Goal: Transaction & Acquisition: Purchase product/service

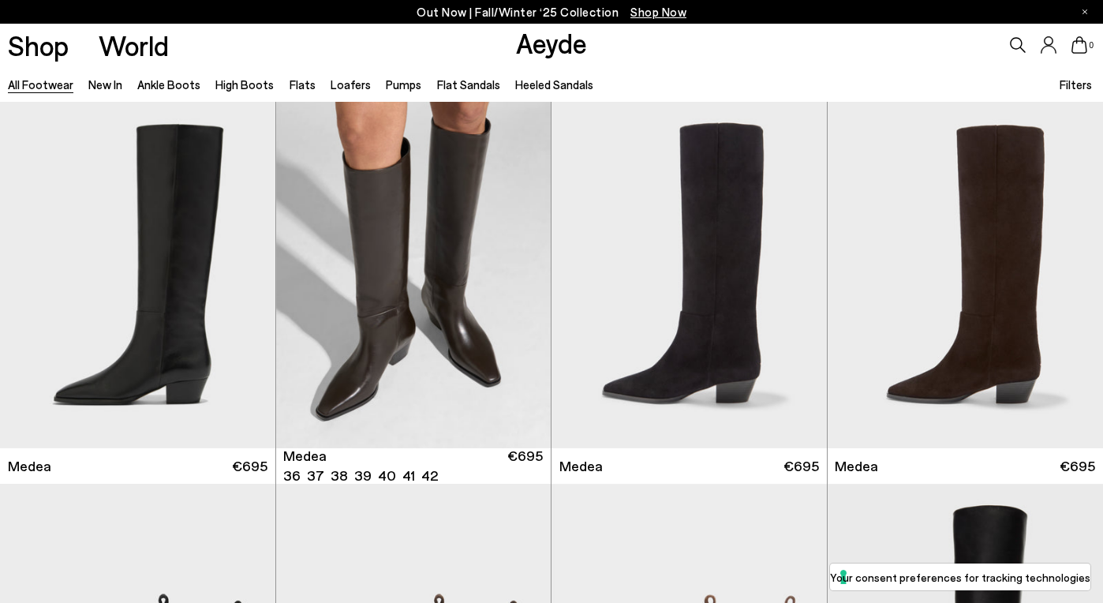
click at [519, 270] on div "Next slide" at bounding box center [519, 280] width 47 height 47
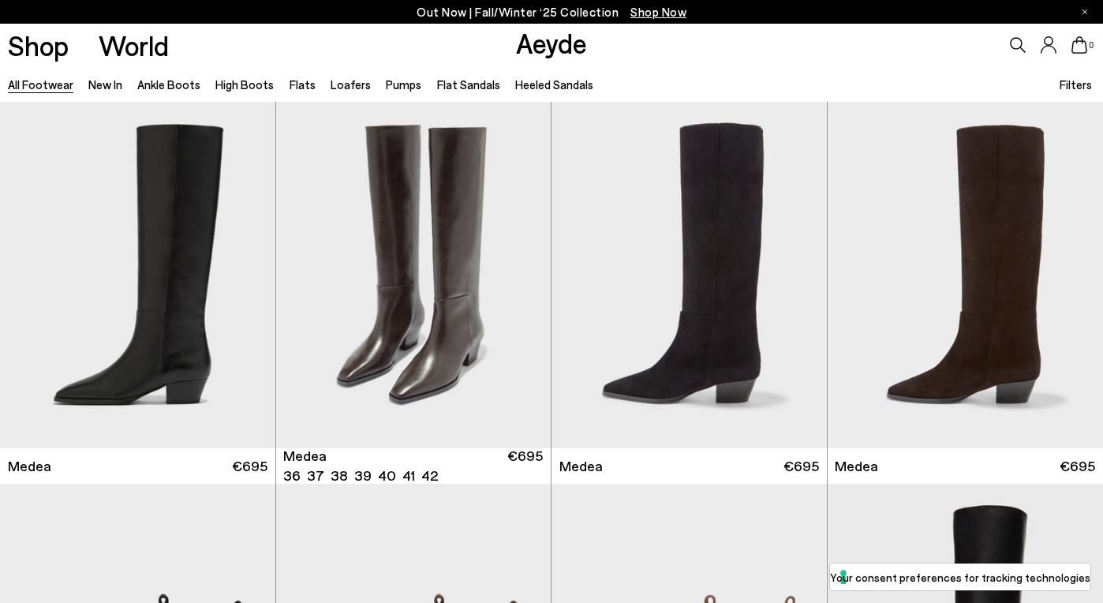
click at [519, 270] on div "Next slide" at bounding box center [519, 280] width 47 height 47
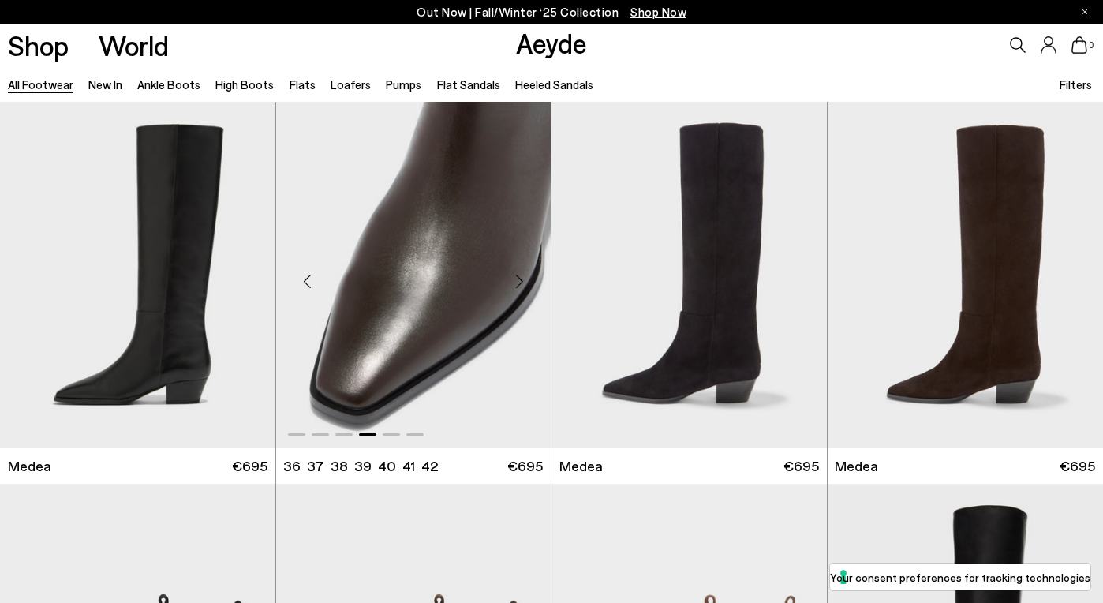
click at [480, 271] on img "4 / 6" at bounding box center [413, 275] width 275 height 346
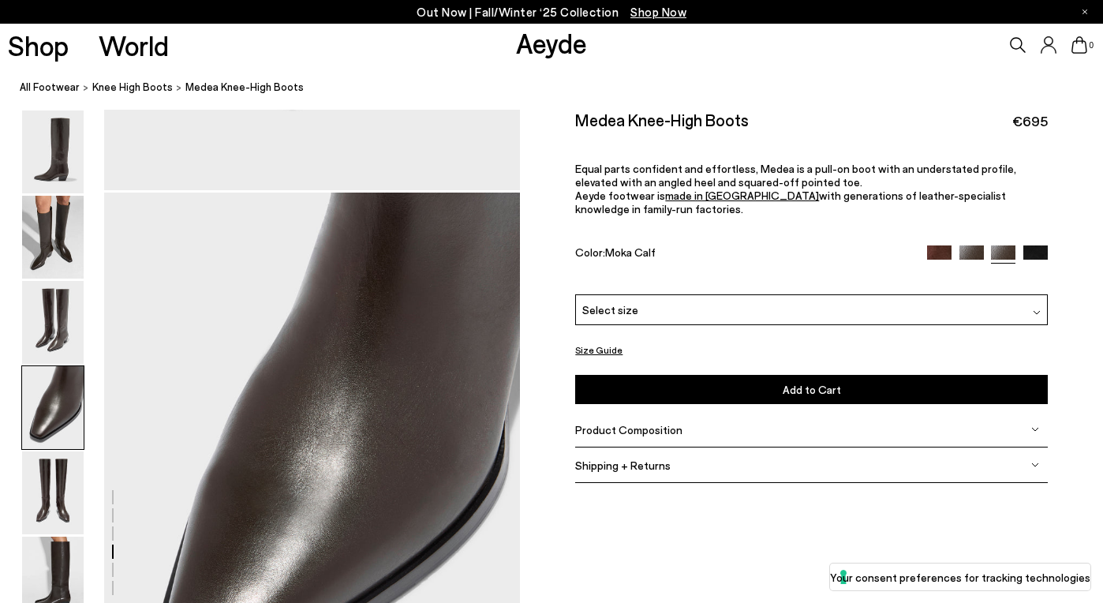
scroll to position [1731, 0]
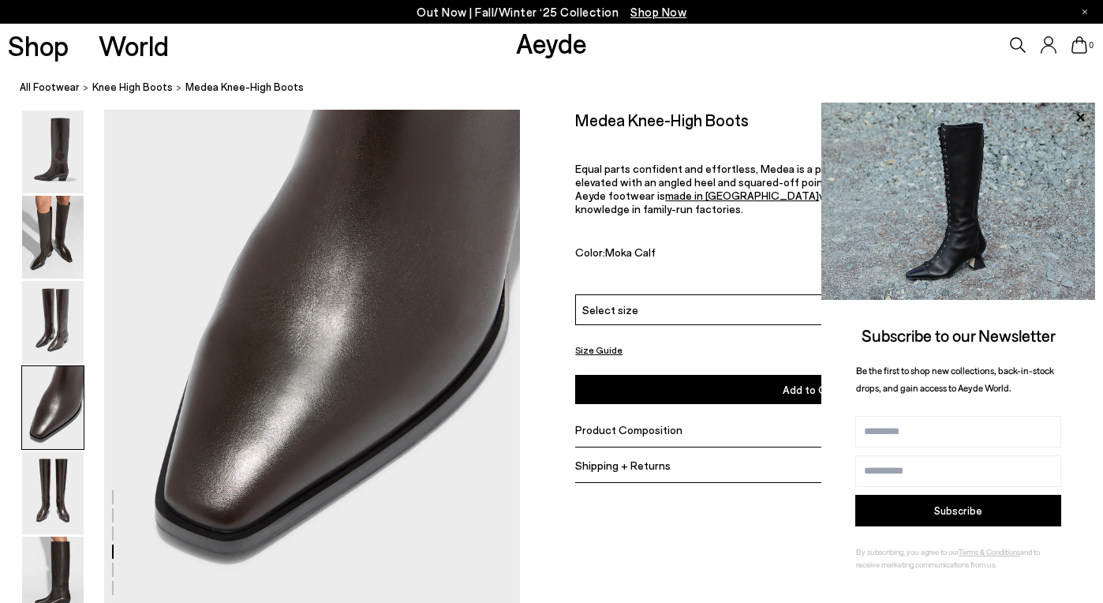
click at [718, 202] on p "Aeyde footwear is made in Italy with generations of leather-specialist knowledg…" at bounding box center [811, 202] width 473 height 27
click at [1078, 114] on icon at bounding box center [1081, 117] width 8 height 8
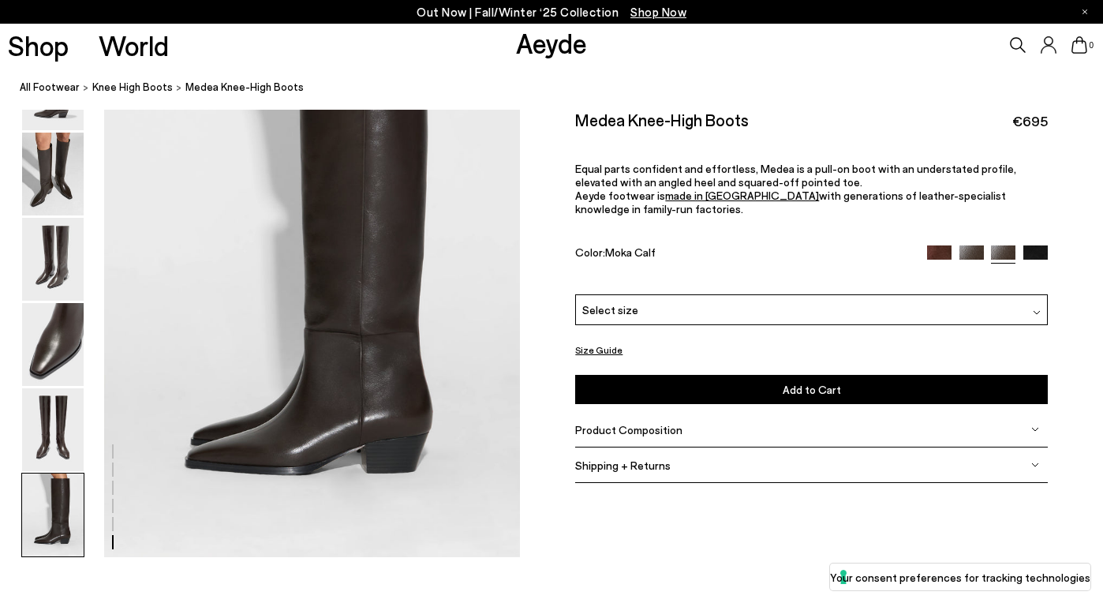
scroll to position [2903, 0]
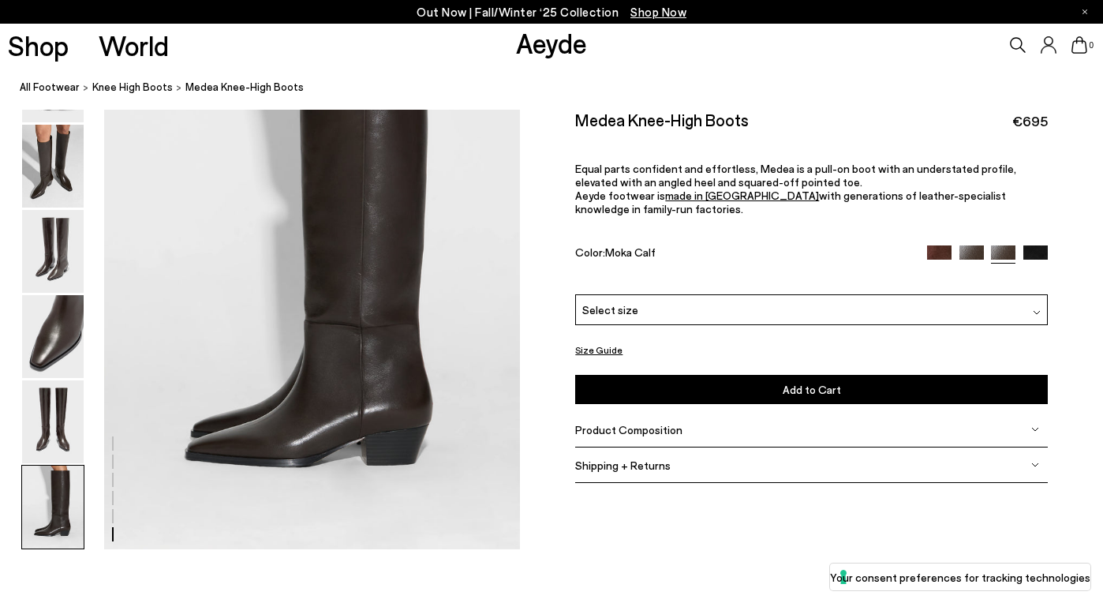
click at [966, 251] on img at bounding box center [972, 257] width 24 height 24
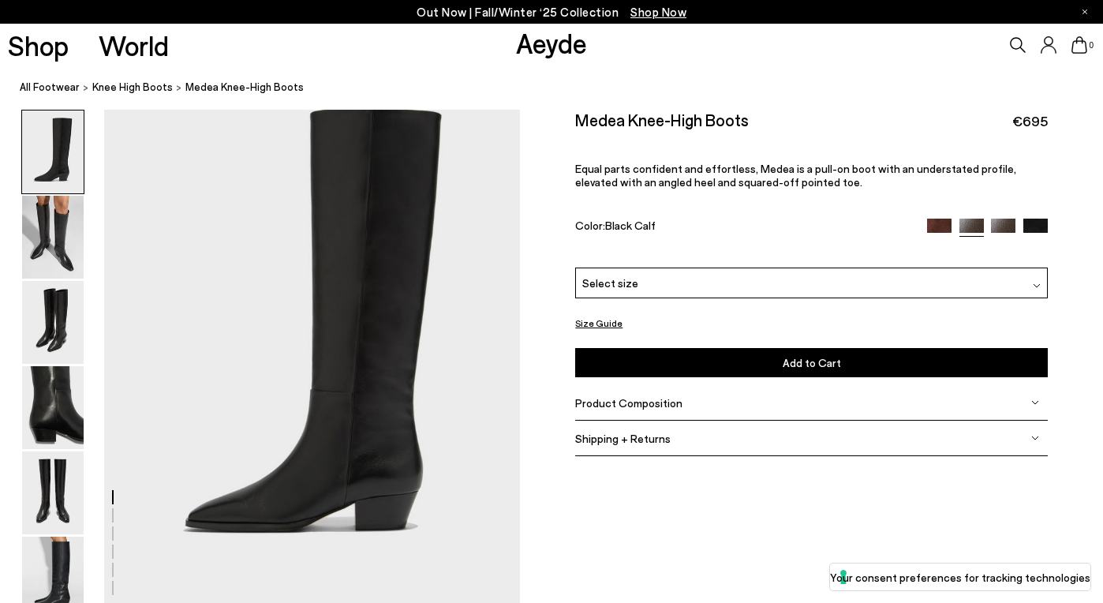
scroll to position [52, 0]
click at [1035, 222] on img at bounding box center [1036, 231] width 24 height 24
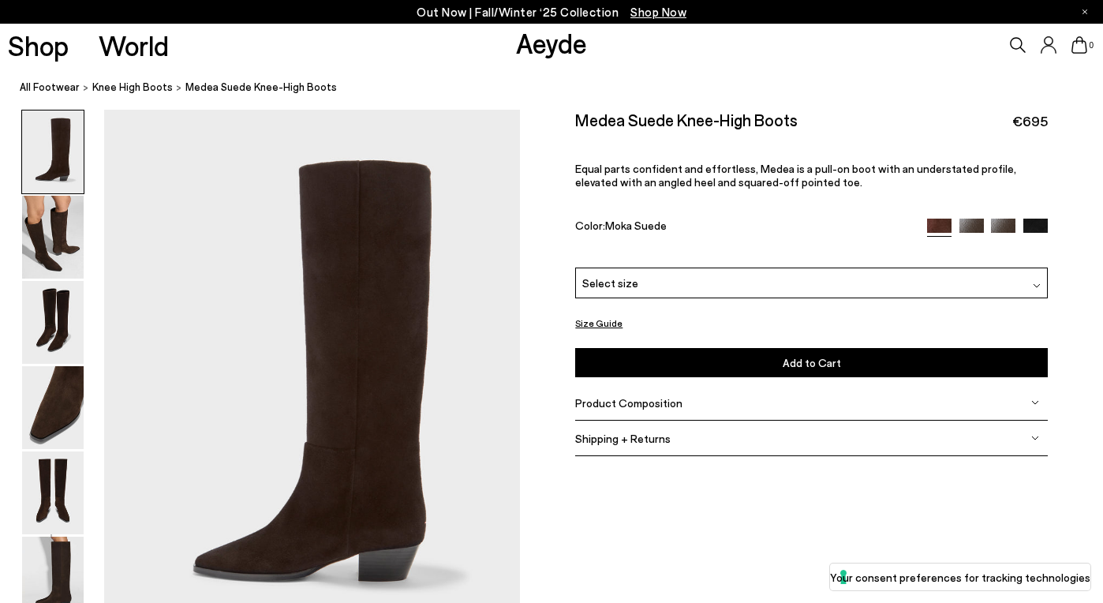
click at [1007, 228] on img at bounding box center [1003, 231] width 24 height 24
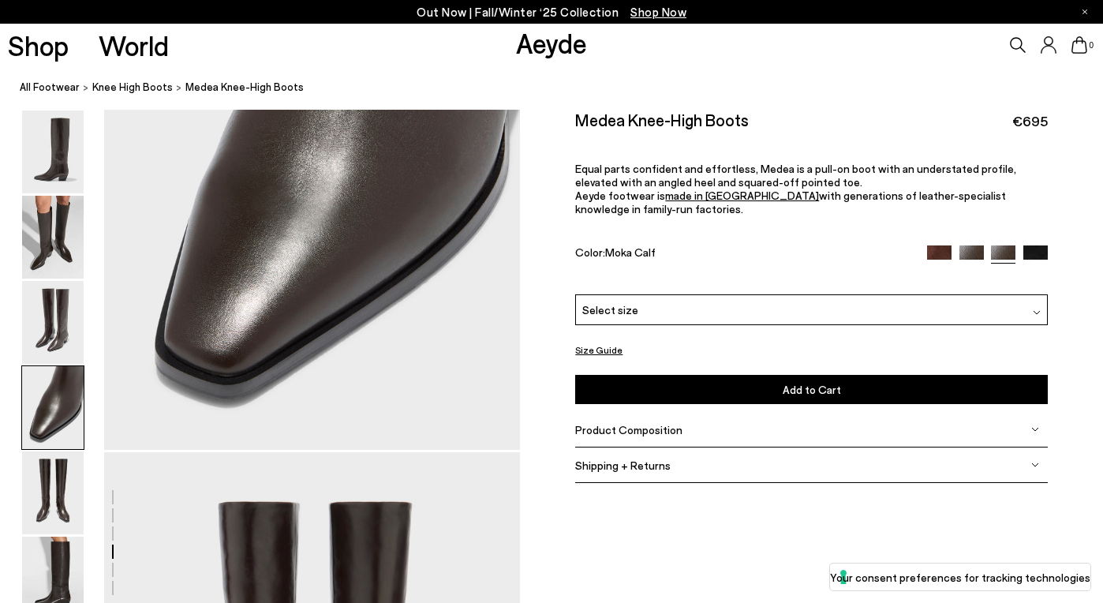
scroll to position [1908, 0]
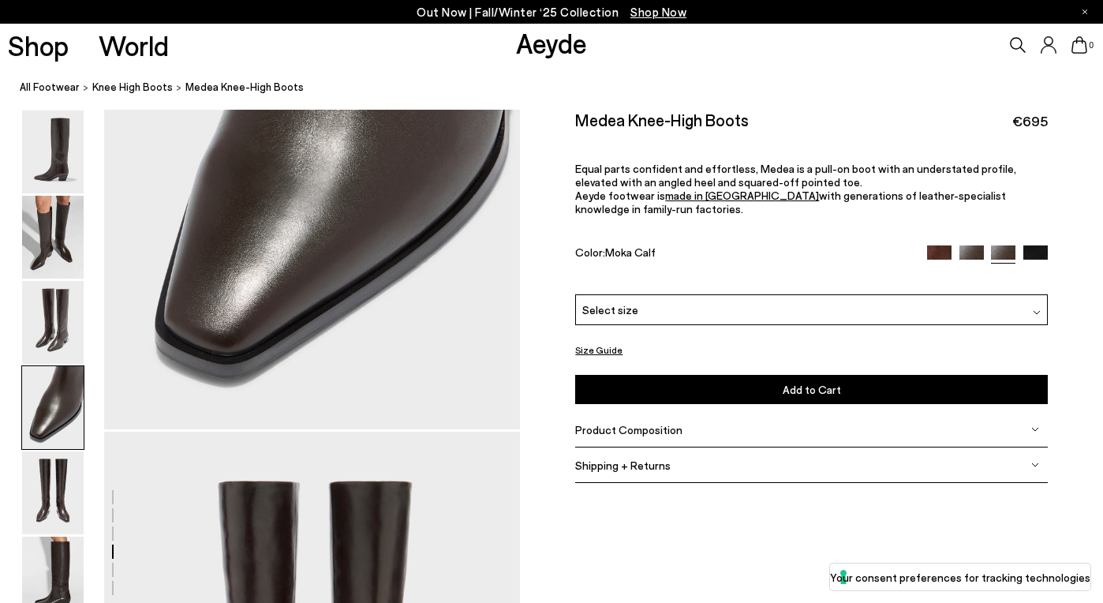
click at [790, 317] on div "Select size" at bounding box center [811, 309] width 473 height 31
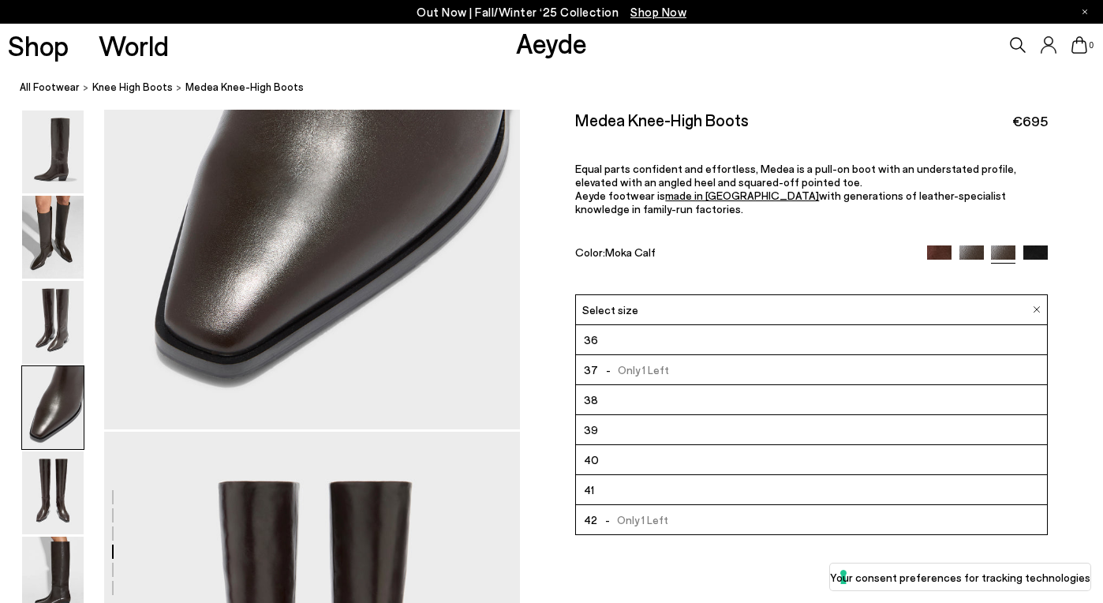
click at [790, 314] on div "Select size" at bounding box center [811, 309] width 473 height 31
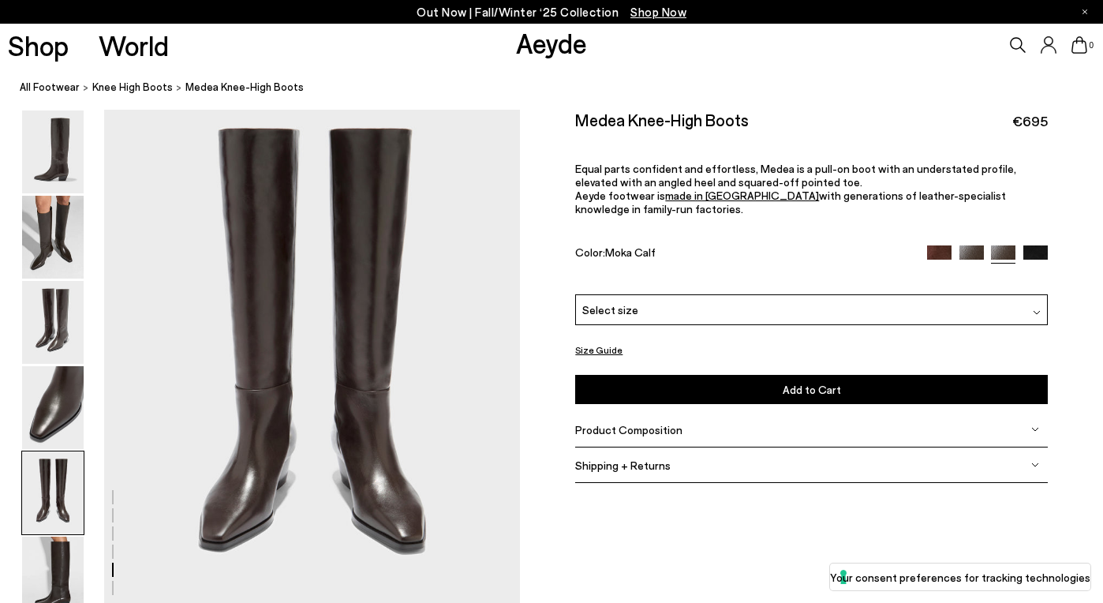
scroll to position [2397, 0]
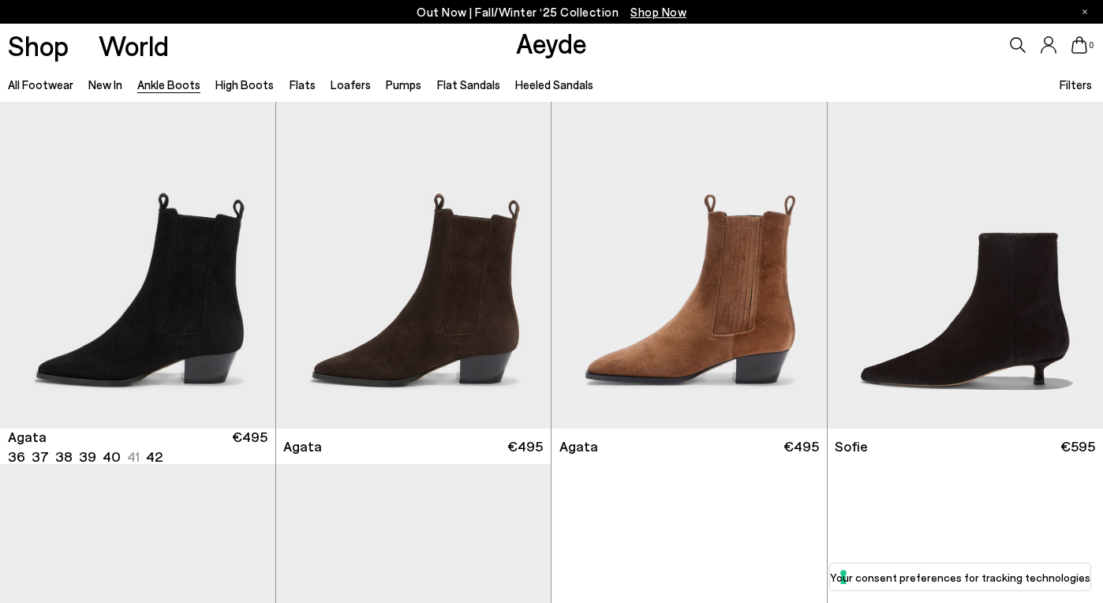
scroll to position [790, 0]
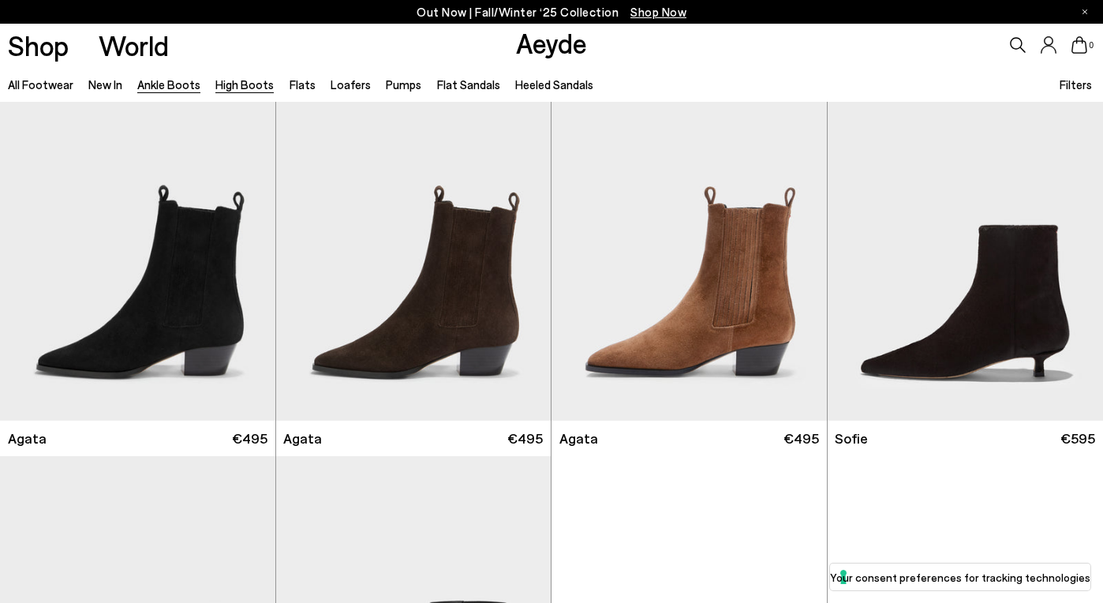
click at [245, 78] on link "High Boots" at bounding box center [244, 84] width 58 height 14
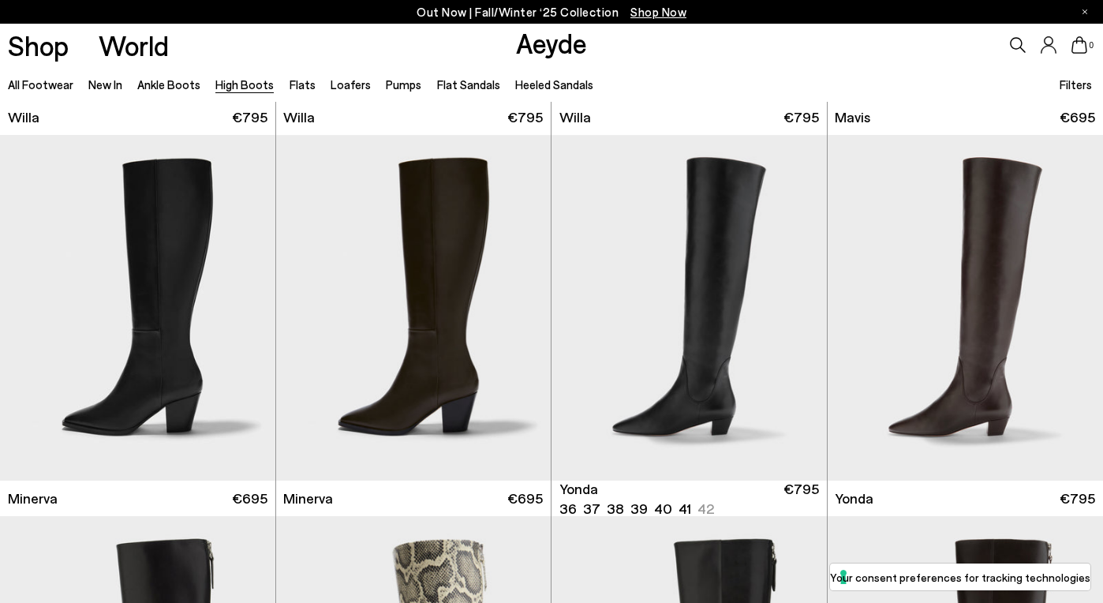
scroll to position [728, 0]
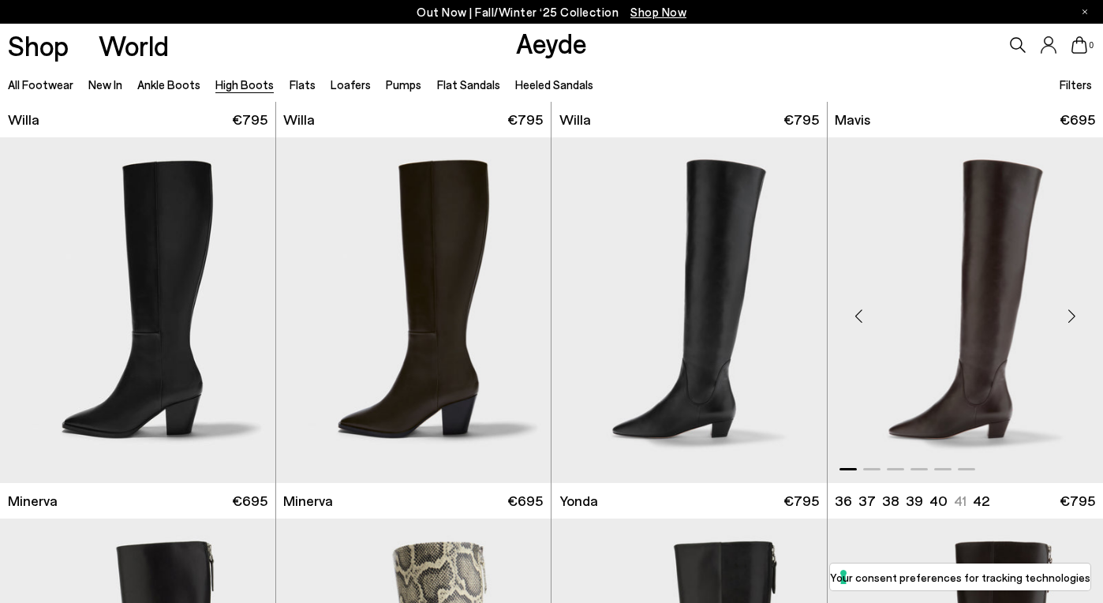
click at [1070, 318] on div "Next slide" at bounding box center [1071, 316] width 47 height 47
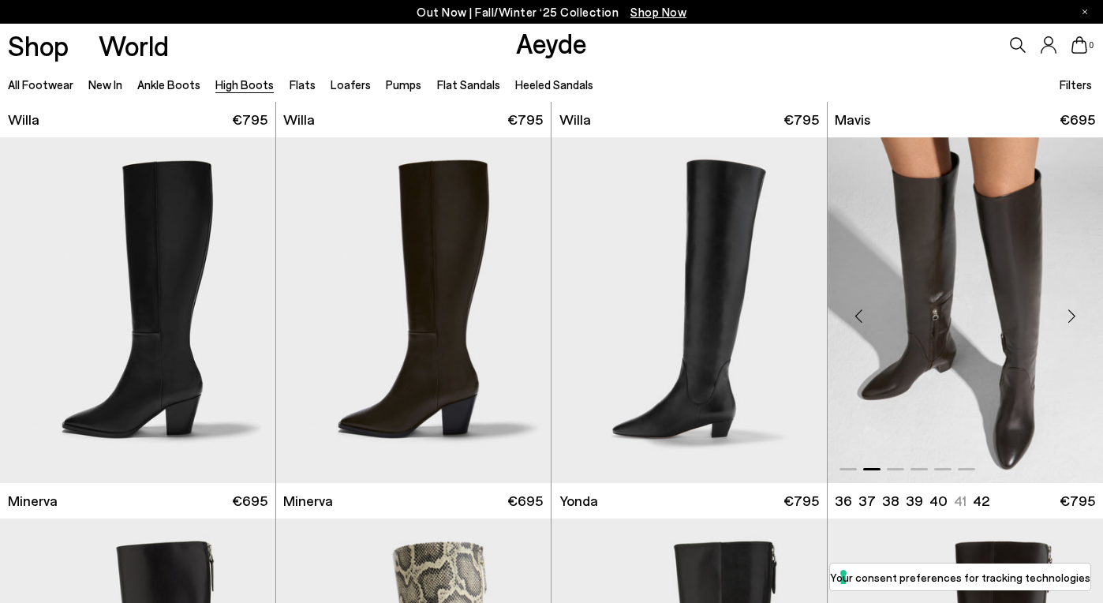
click at [1070, 318] on div "Next slide" at bounding box center [1071, 316] width 47 height 47
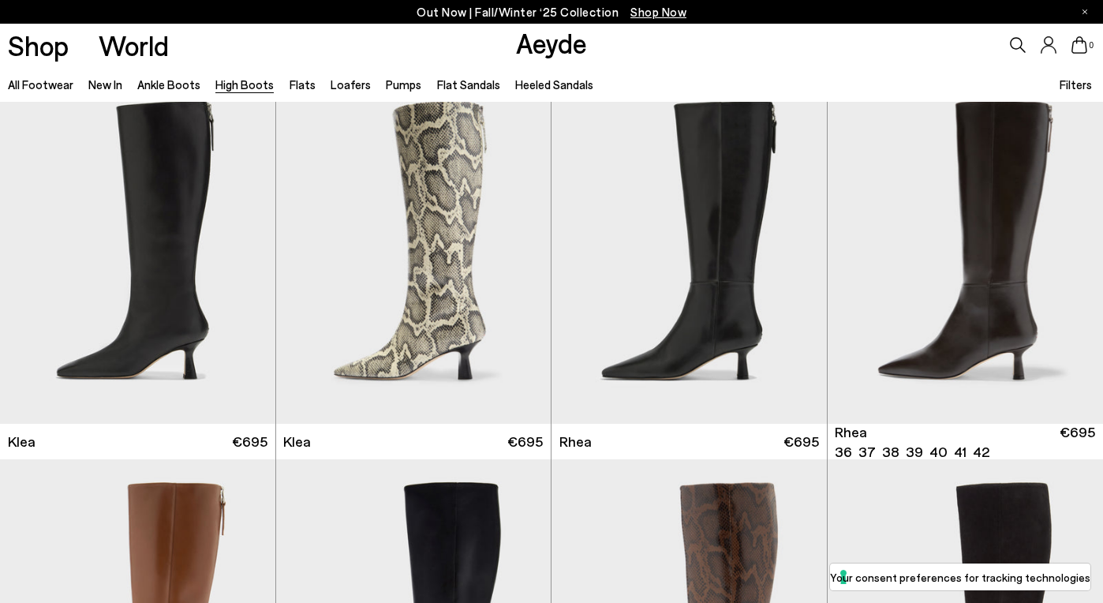
scroll to position [1116, 0]
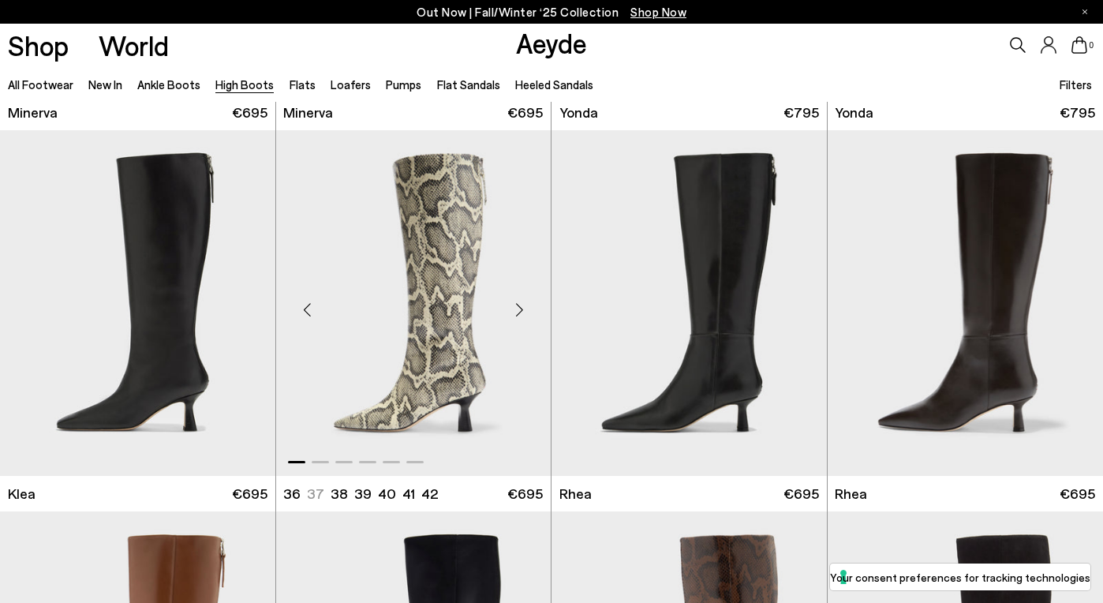
click at [516, 303] on div "Next slide" at bounding box center [519, 309] width 47 height 47
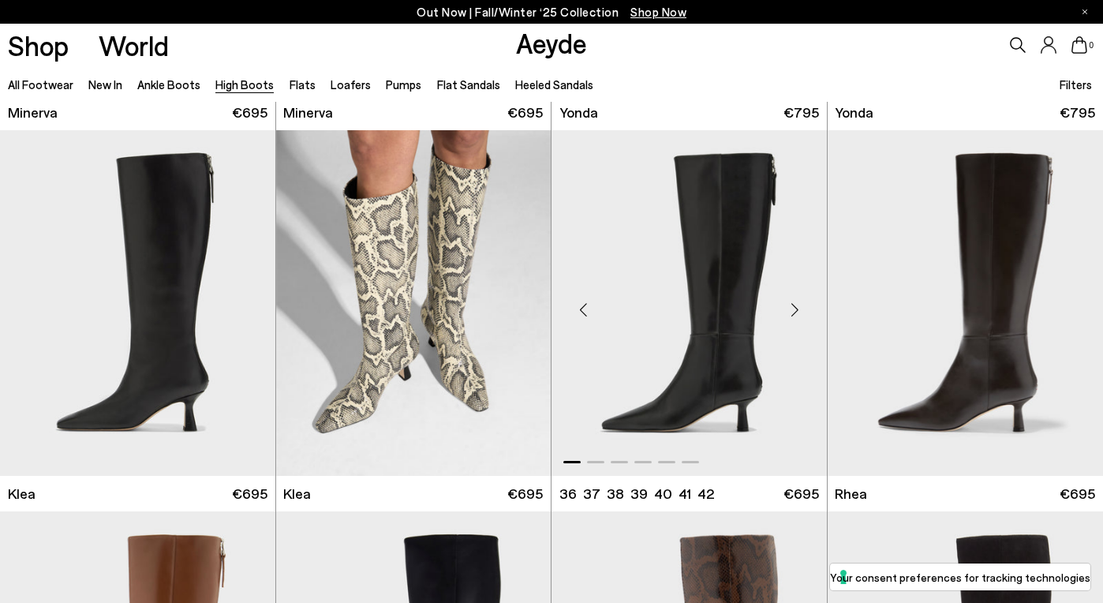
click at [785, 312] on div "Next slide" at bounding box center [795, 309] width 47 height 47
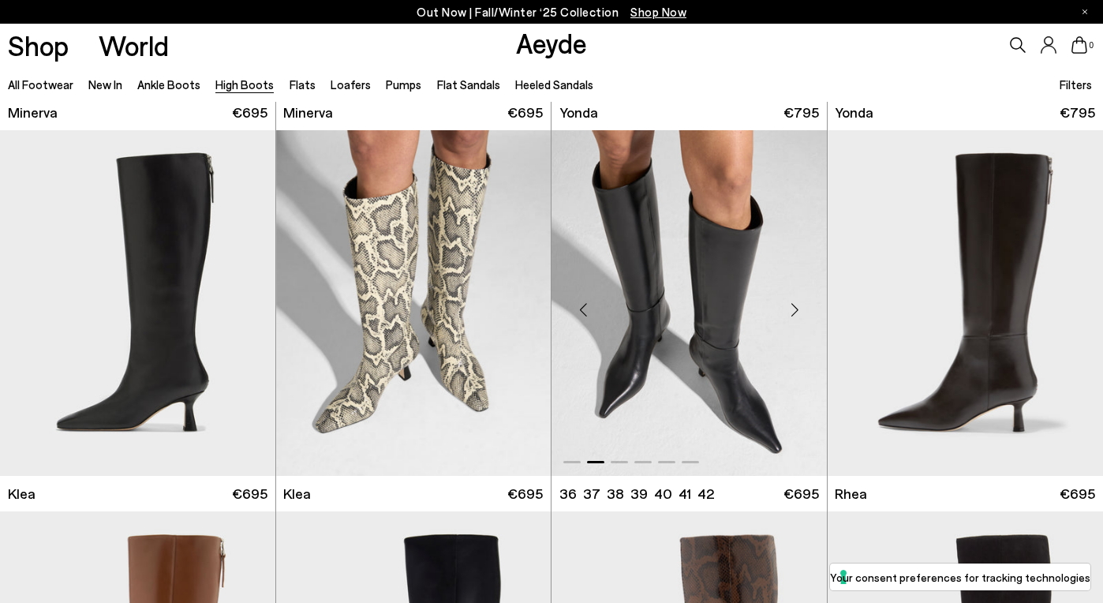
click at [785, 312] on div "Next slide" at bounding box center [795, 309] width 47 height 47
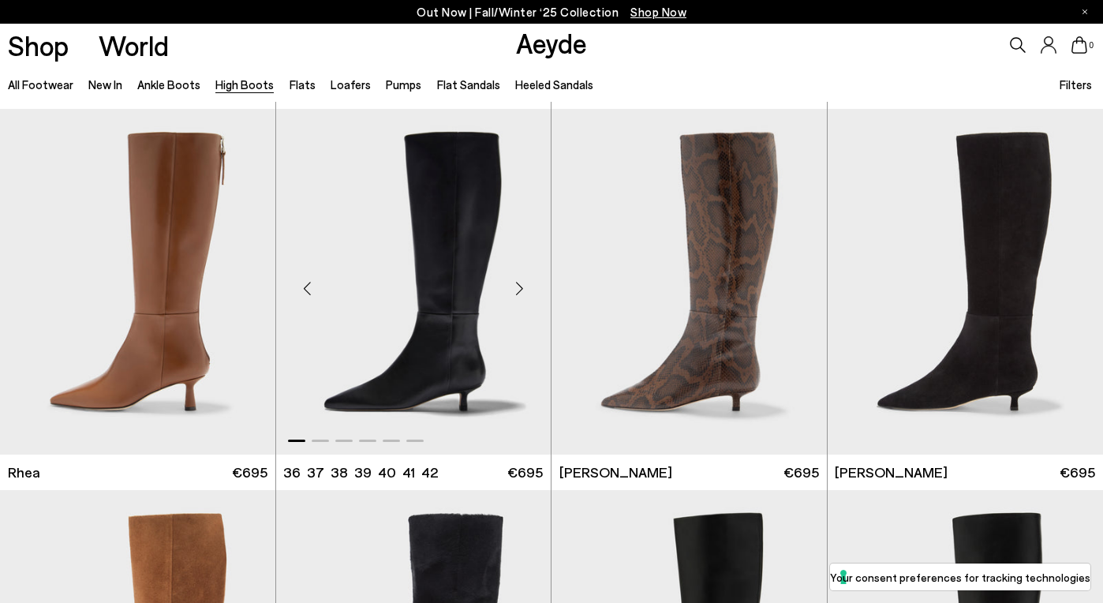
scroll to position [1513, 0]
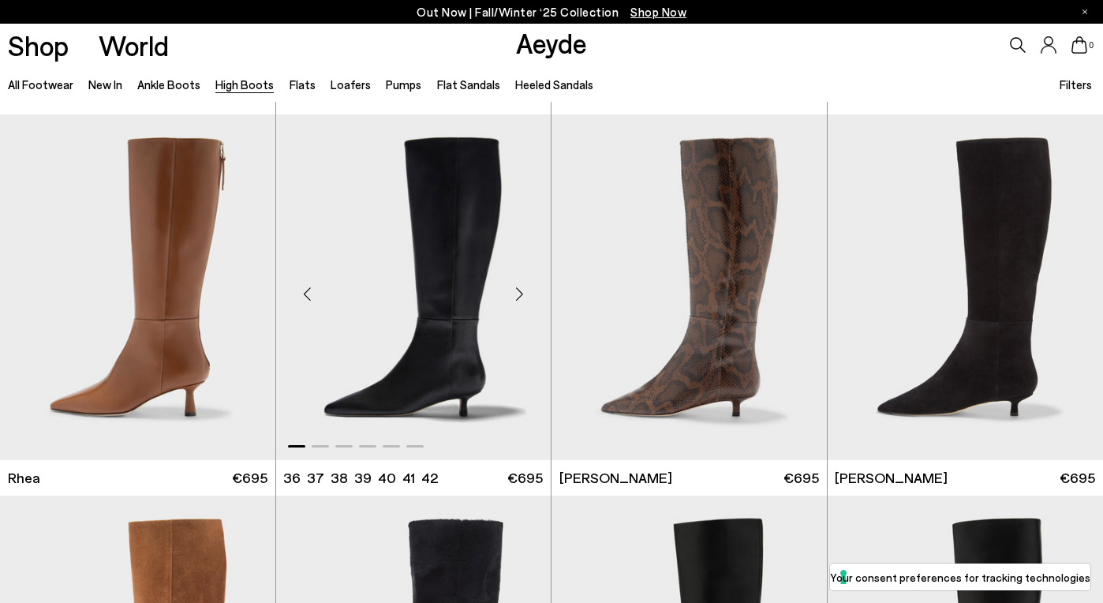
click at [519, 288] on div "Next slide" at bounding box center [519, 293] width 47 height 47
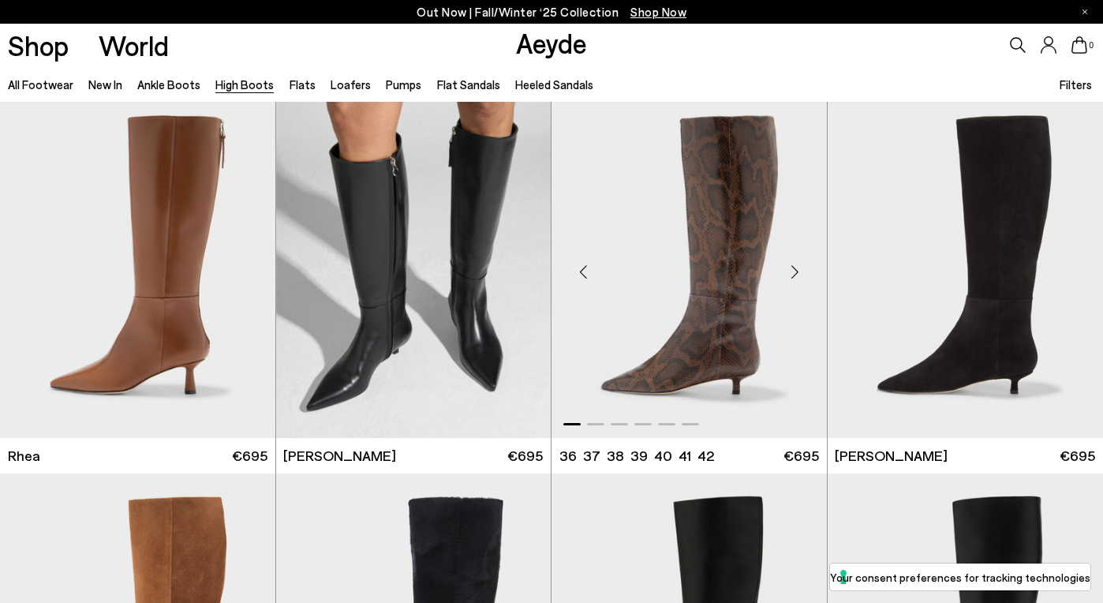
scroll to position [1552, 0]
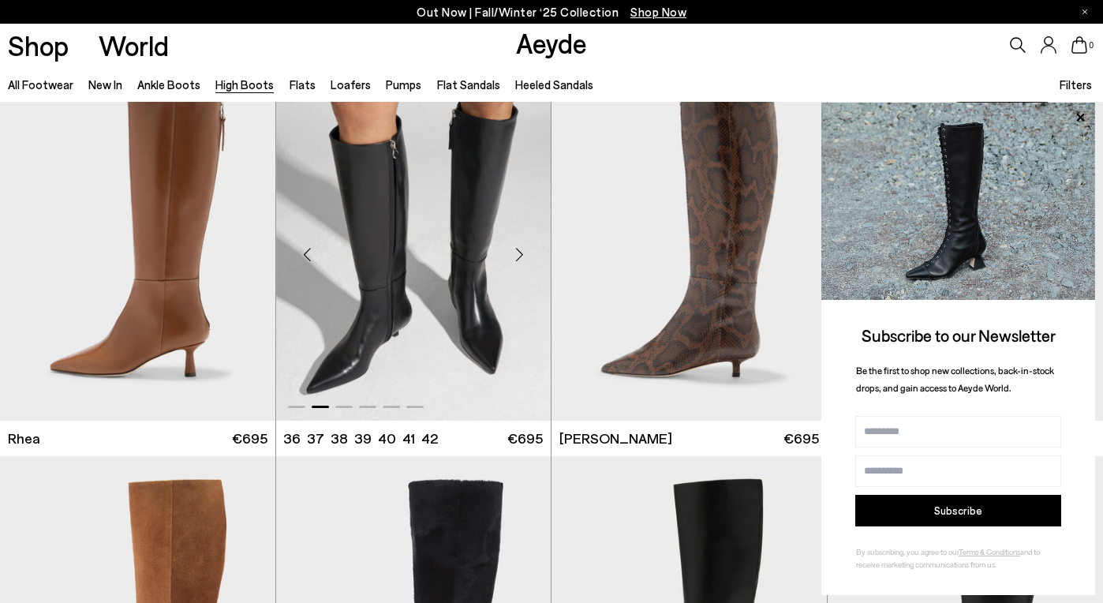
click at [520, 251] on div "Next slide" at bounding box center [519, 253] width 47 height 47
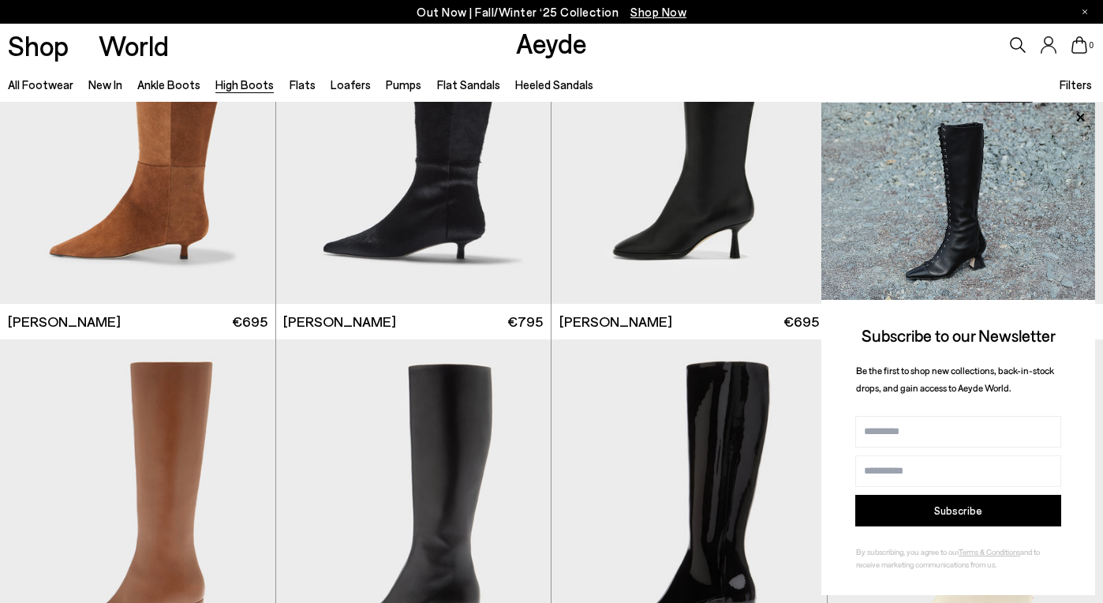
scroll to position [1946, 0]
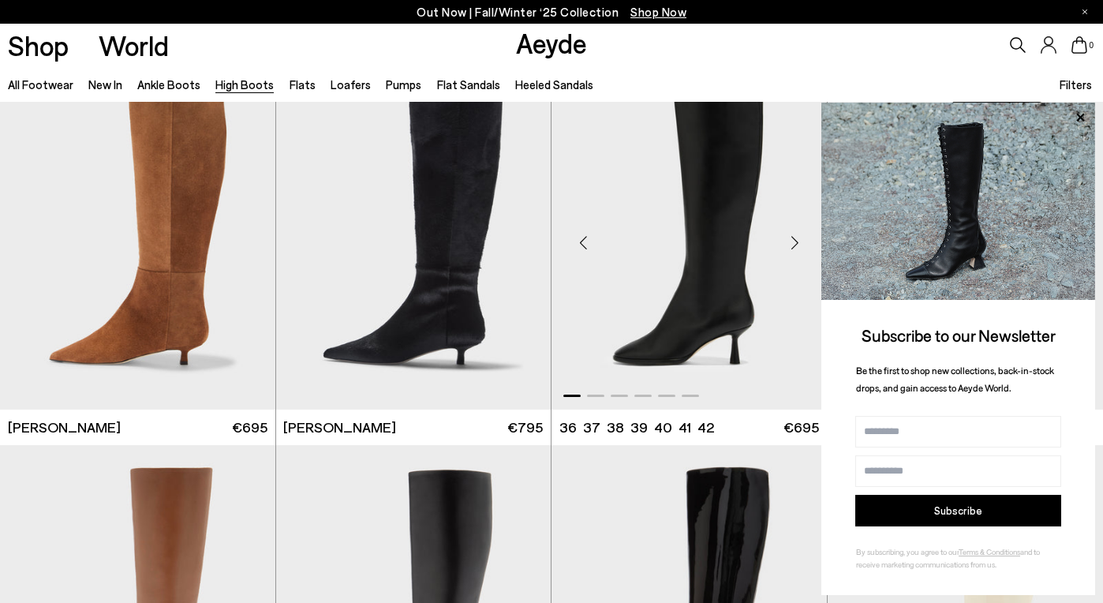
click at [792, 238] on div "Next slide" at bounding box center [795, 242] width 47 height 47
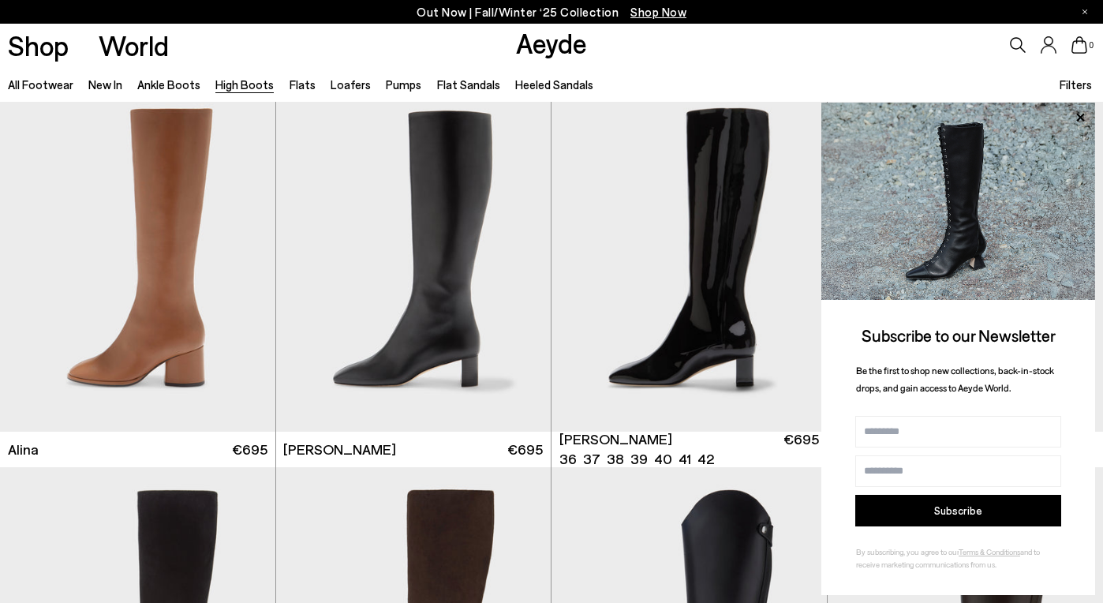
scroll to position [2414, 0]
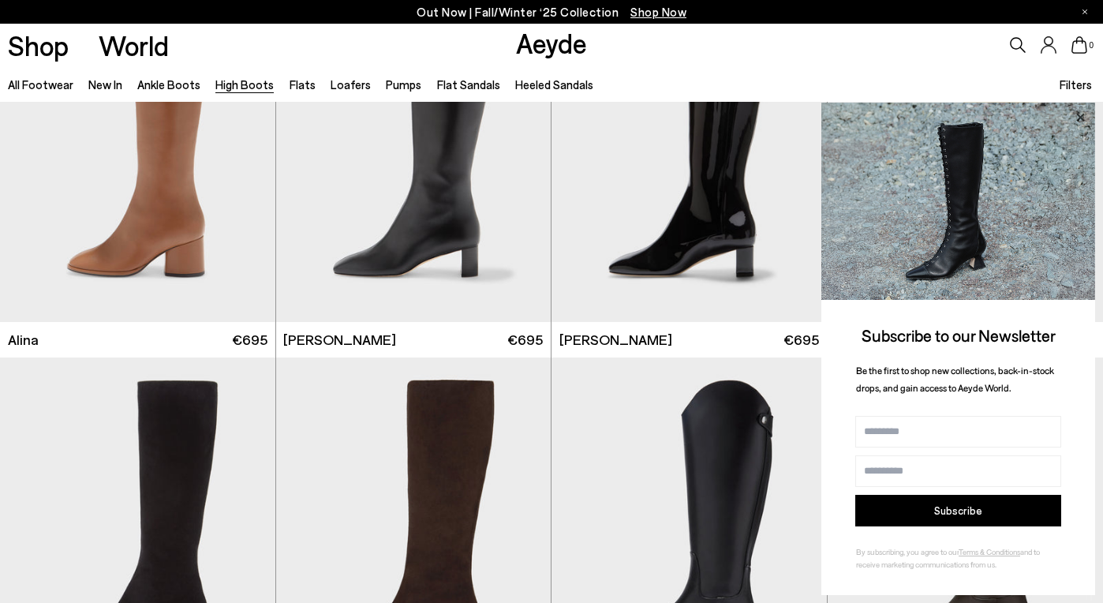
click at [1081, 116] on icon at bounding box center [1081, 117] width 8 height 8
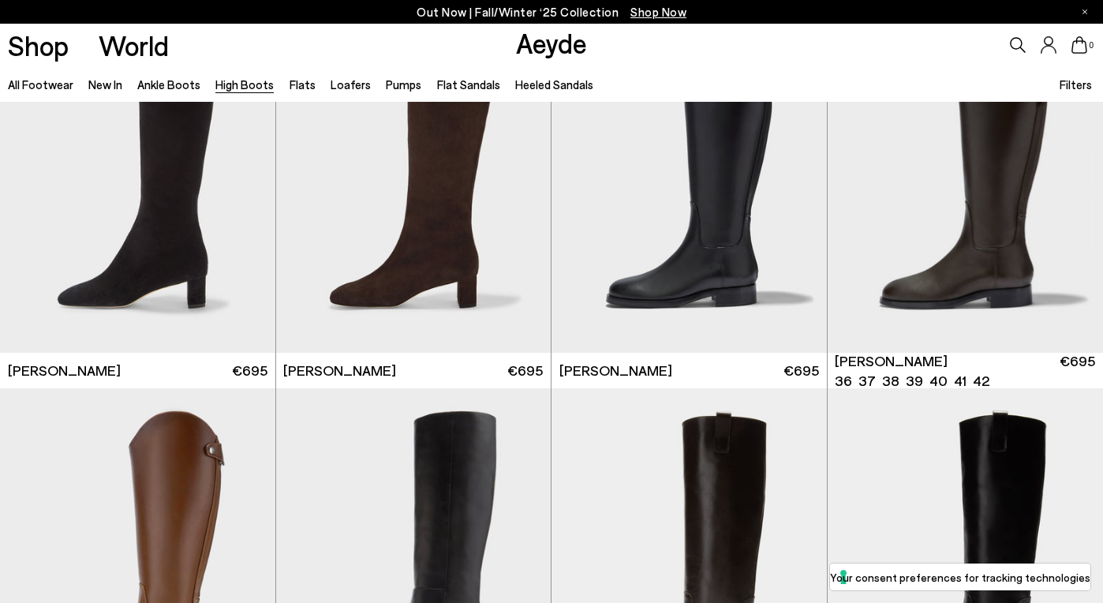
scroll to position [3024, 0]
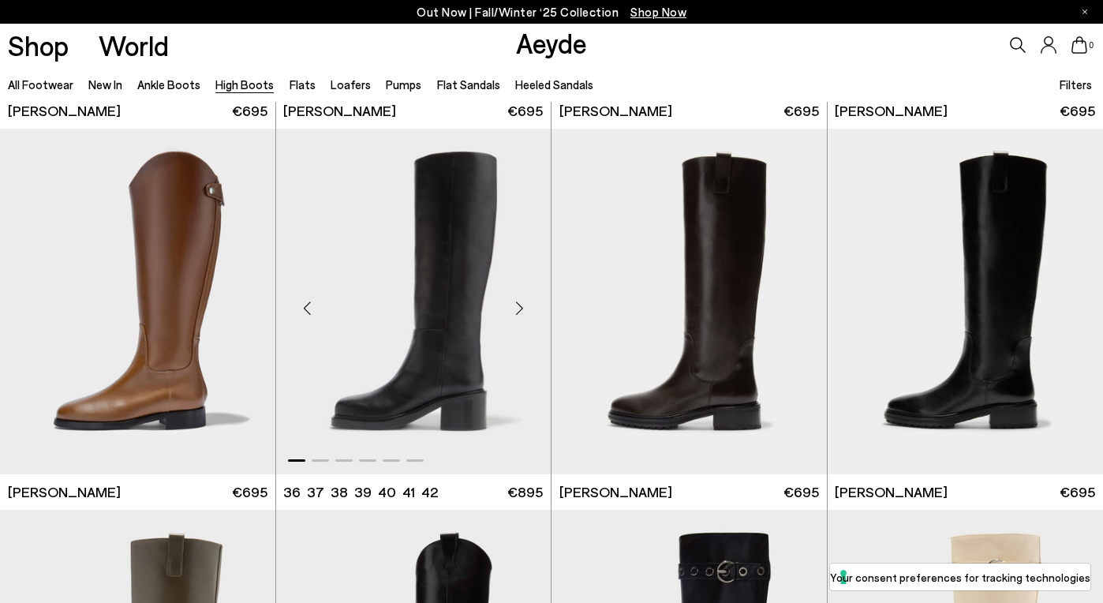
click at [511, 307] on div "Next slide" at bounding box center [519, 307] width 47 height 47
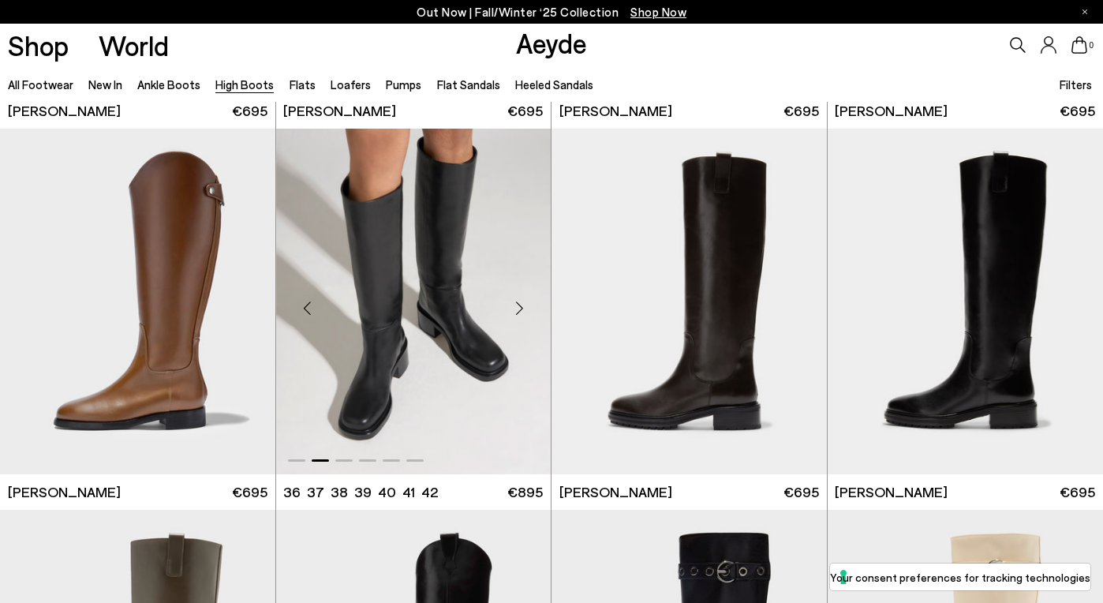
click at [511, 307] on div "Next slide" at bounding box center [519, 307] width 47 height 47
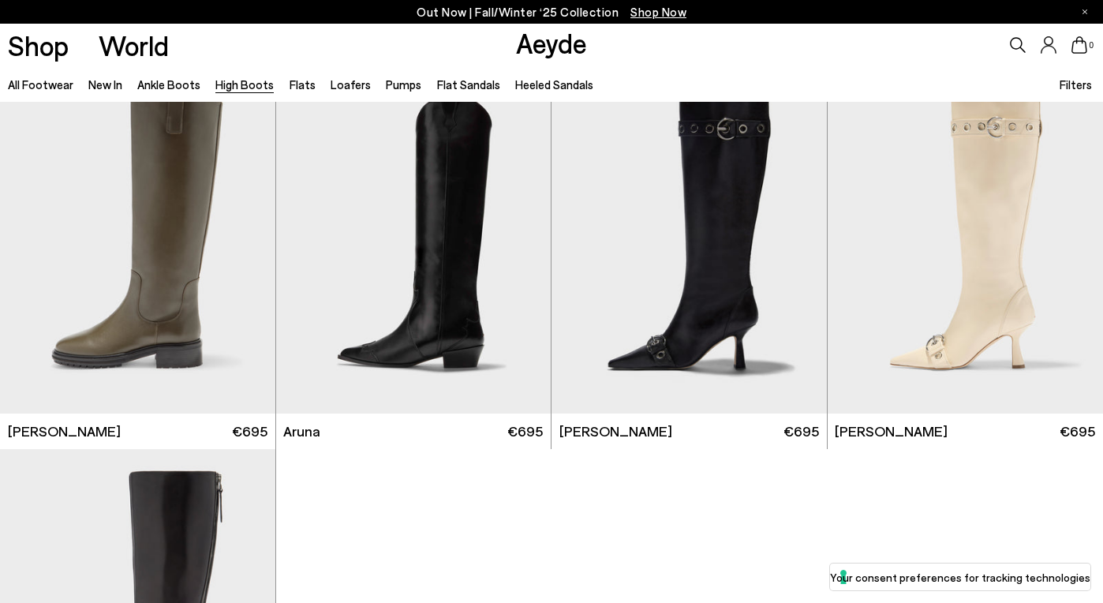
scroll to position [3366, 0]
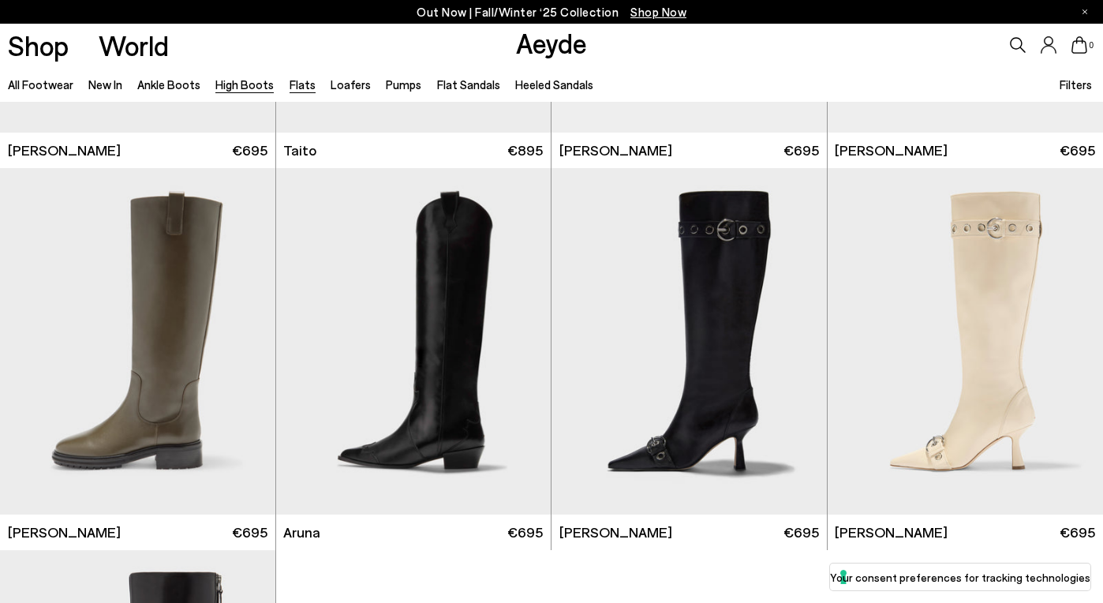
click at [300, 83] on link "Flats" at bounding box center [303, 84] width 26 height 14
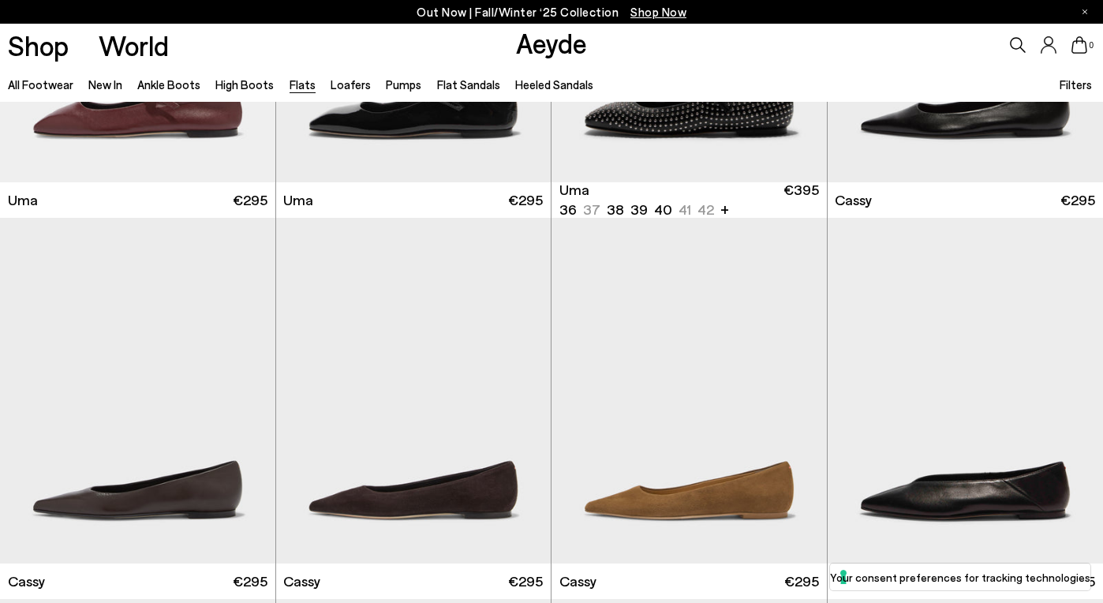
scroll to position [2518, 0]
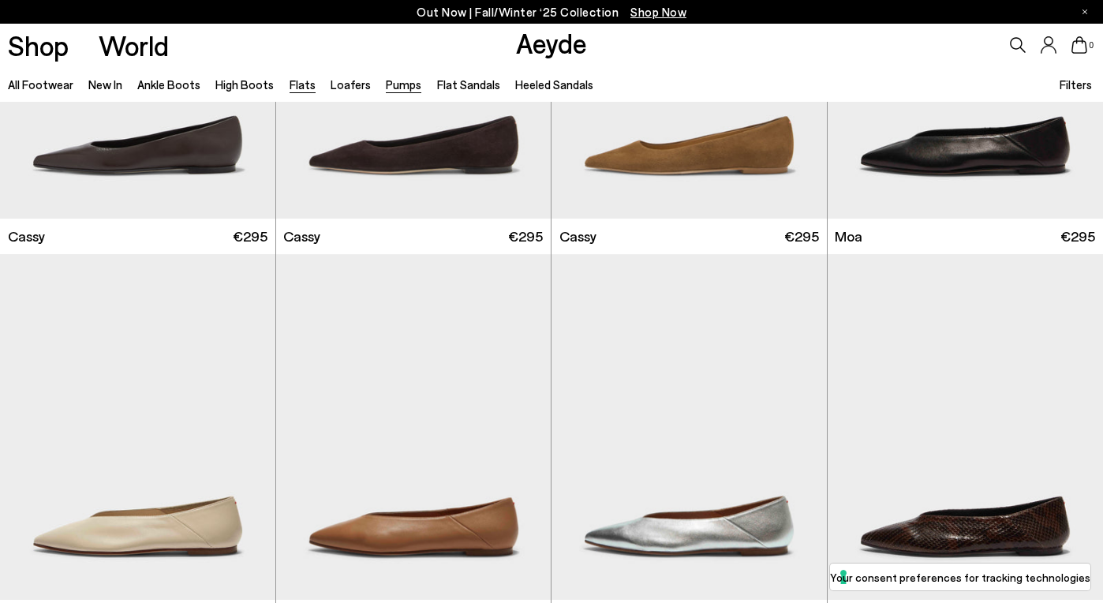
click at [388, 88] on link "Pumps" at bounding box center [404, 84] width 36 height 14
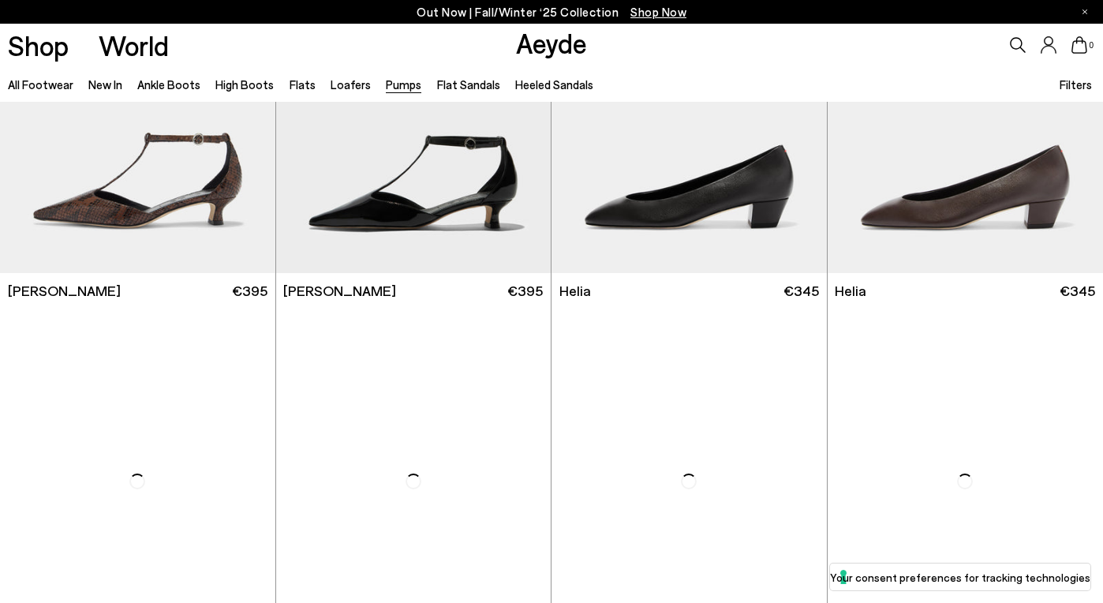
scroll to position [966, 0]
